Goal: Information Seeking & Learning: Learn about a topic

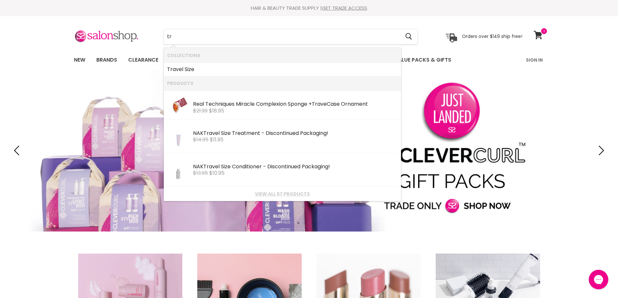
type input "t"
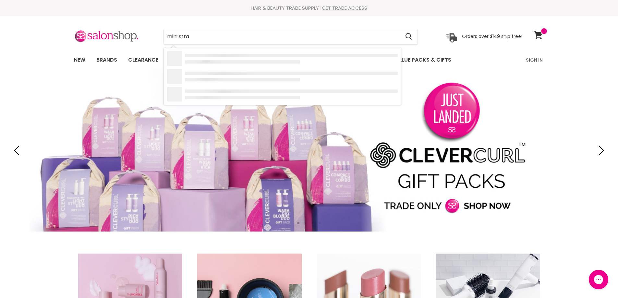
type input "mini strai"
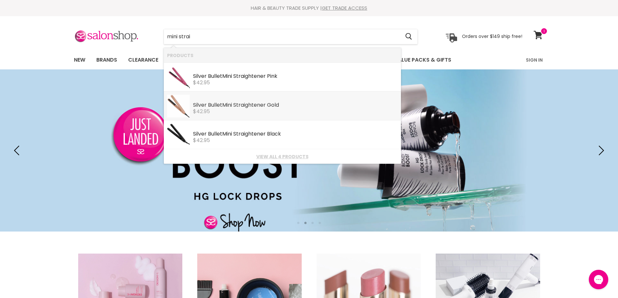
click at [251, 112] on div "$42.95" at bounding box center [295, 112] width 205 height 6
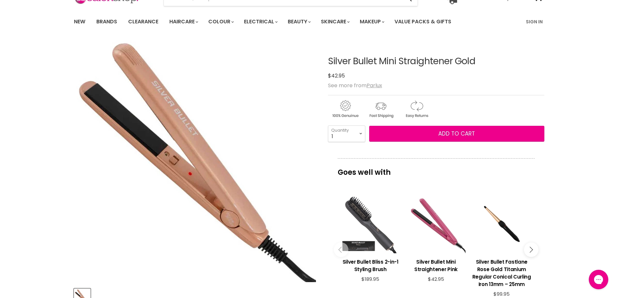
scroll to position [130, 0]
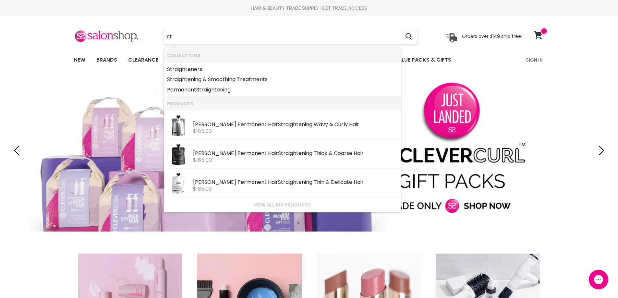
type input "s"
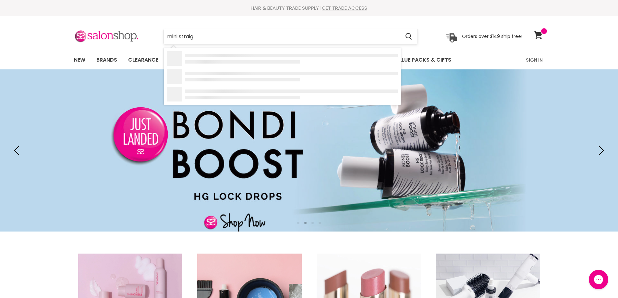
type input "mini straigh"
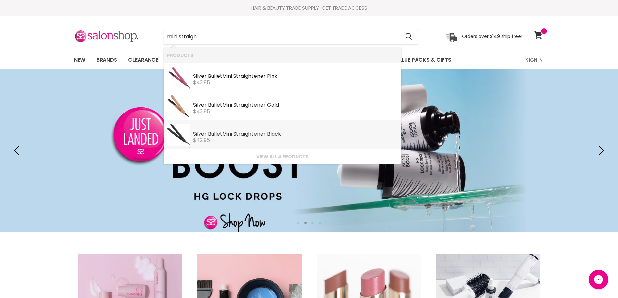
click at [257, 134] on div "Silver Bullet Mini Straigh tener Black" at bounding box center [295, 134] width 205 height 7
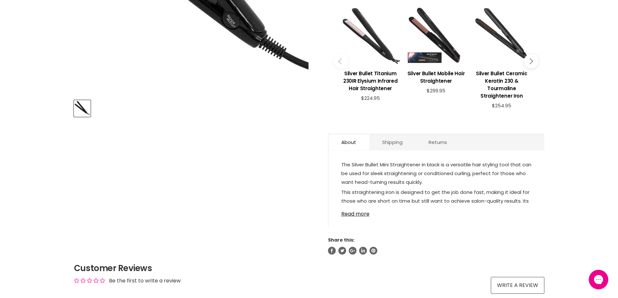
scroll to position [227, 0]
click at [361, 217] on link "Read more" at bounding box center [436, 212] width 190 height 10
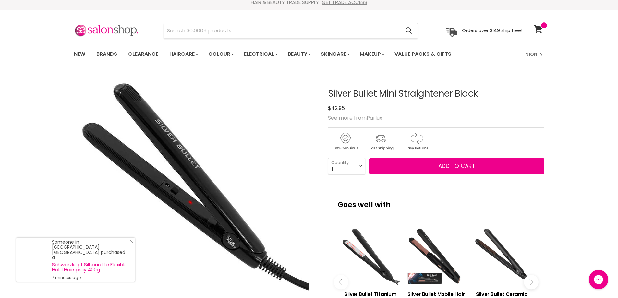
scroll to position [0, 0]
